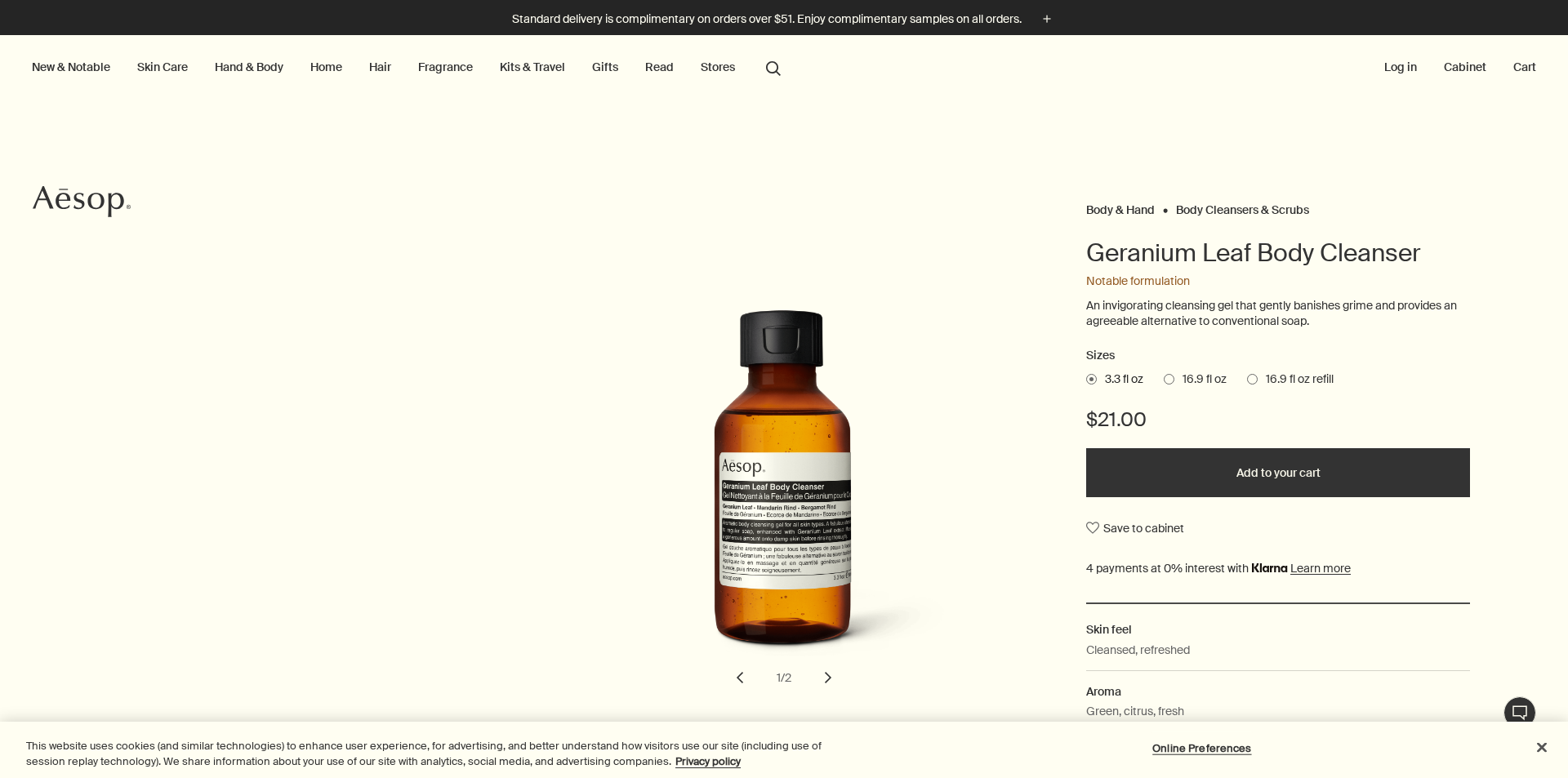
click at [776, 68] on button "search Search" at bounding box center [773, 67] width 30 height 31
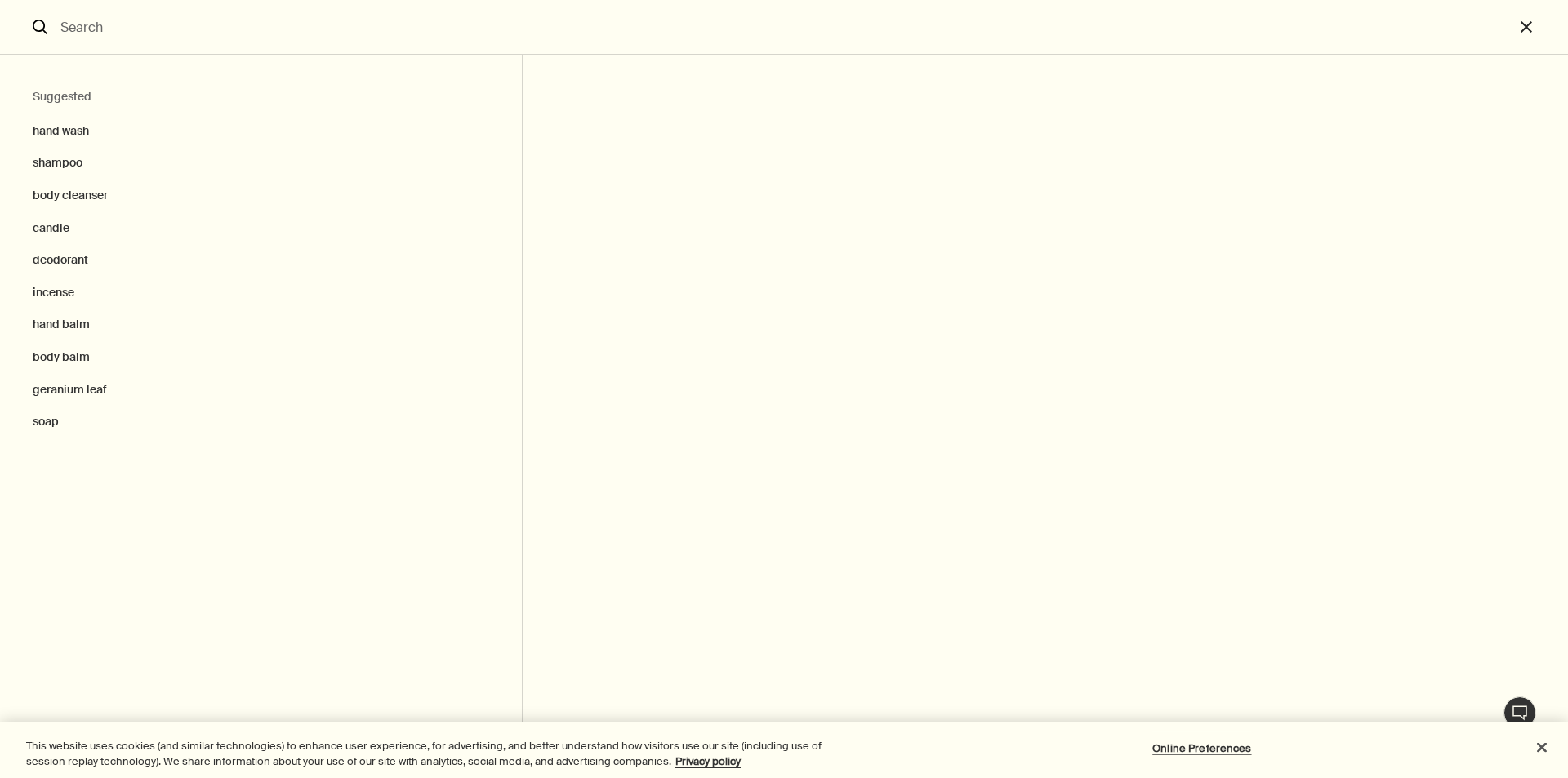
type input "h"
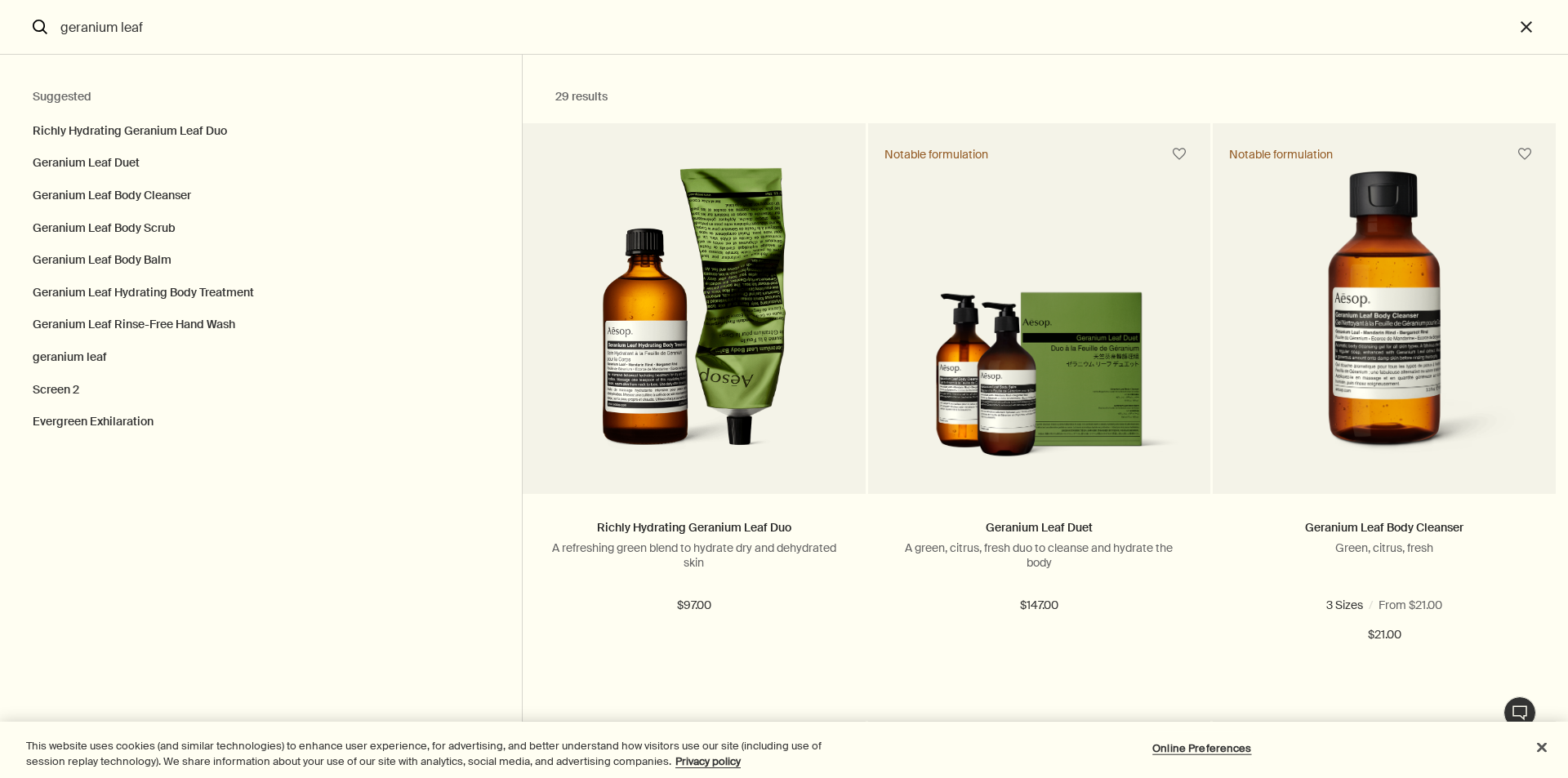
type input "geranium leaf"
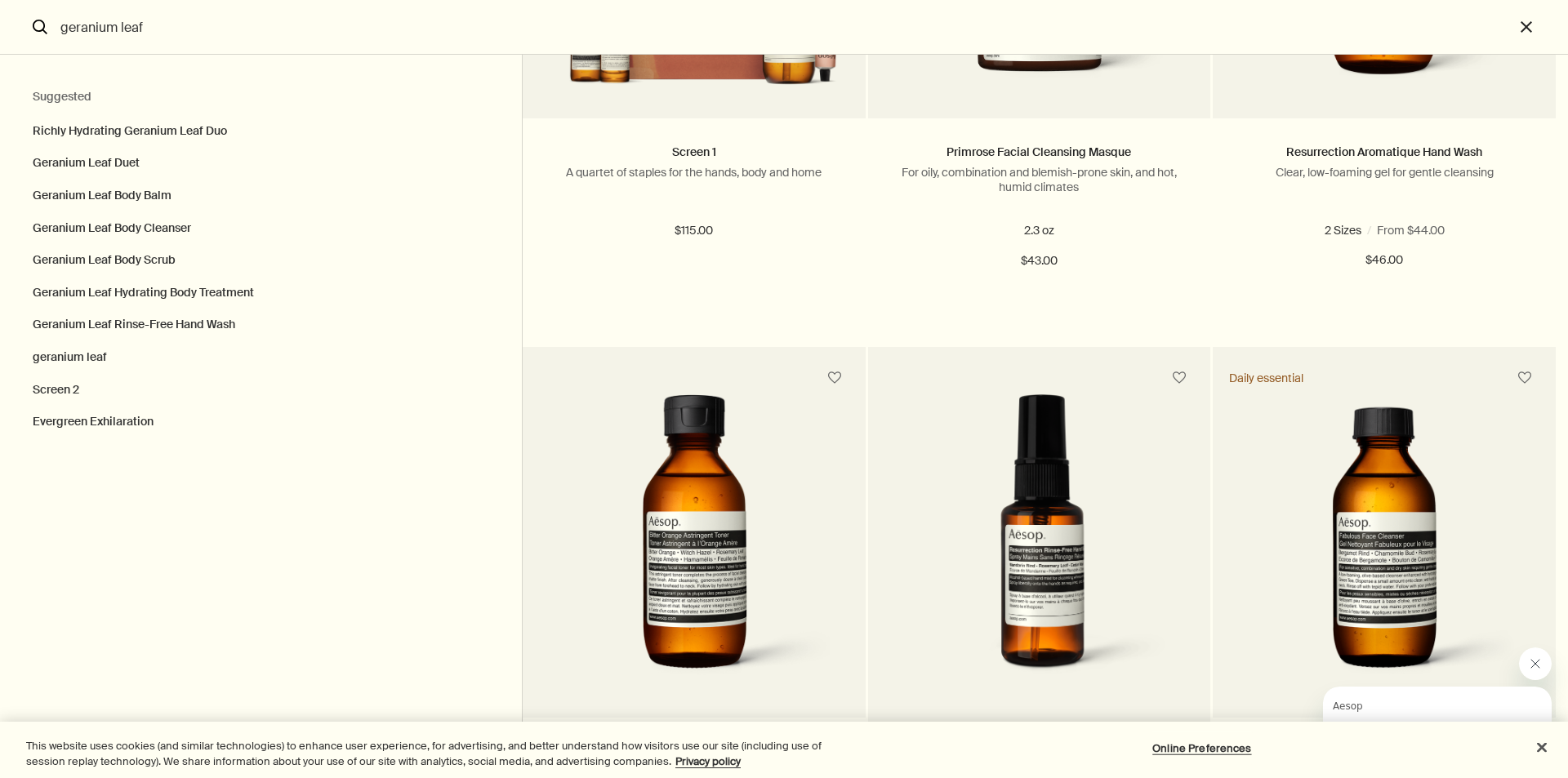
scroll to position [3593, 0]
